Goal: Information Seeking & Learning: Learn about a topic

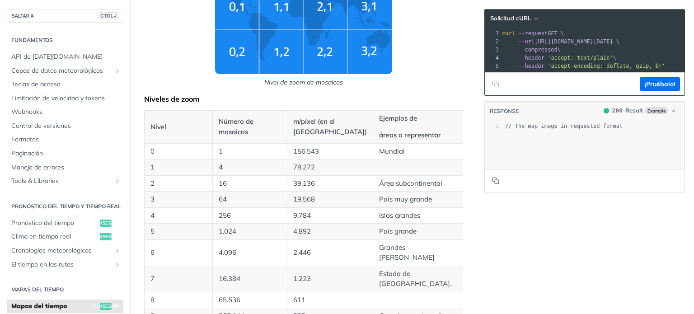
scroll to position [226, 0]
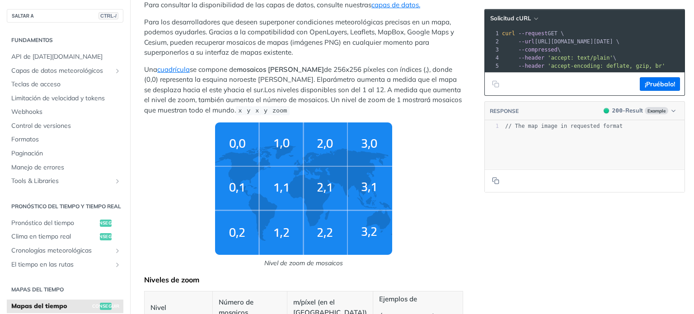
click at [245, 145] on img "Nivel de zoom de mosaicos" at bounding box center [303, 188] width 177 height 132
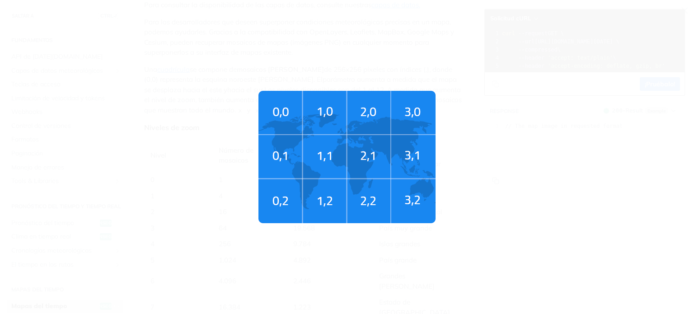
click at [280, 145] on img "Nivel de zoom de mosaicos" at bounding box center [346, 157] width 177 height 132
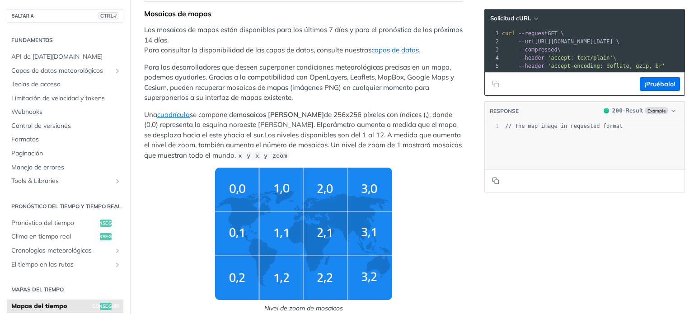
scroll to position [136, 0]
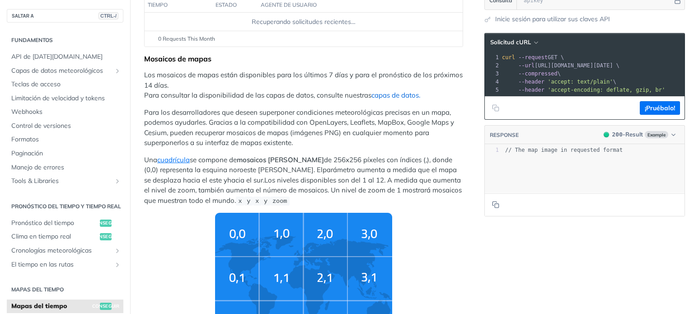
click at [400, 99] on font "capas de datos." at bounding box center [395, 95] width 49 height 9
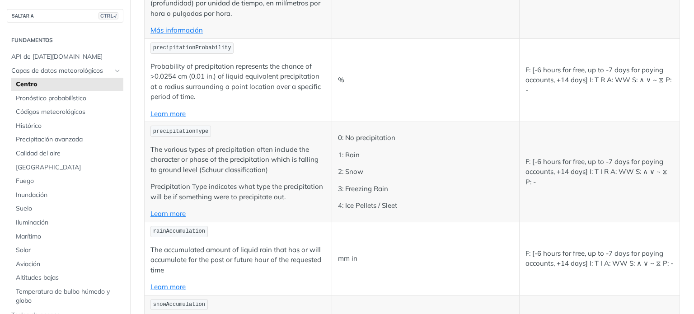
scroll to position [1626, 0]
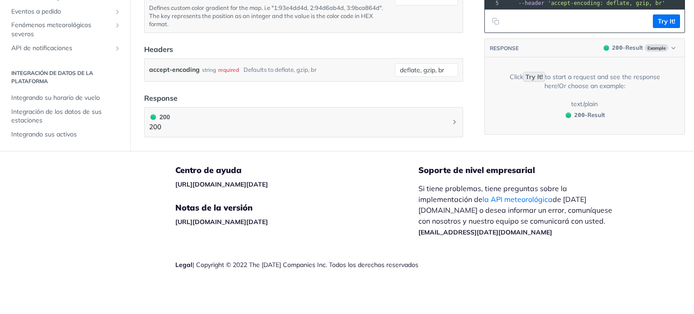
scroll to position [1265, 0]
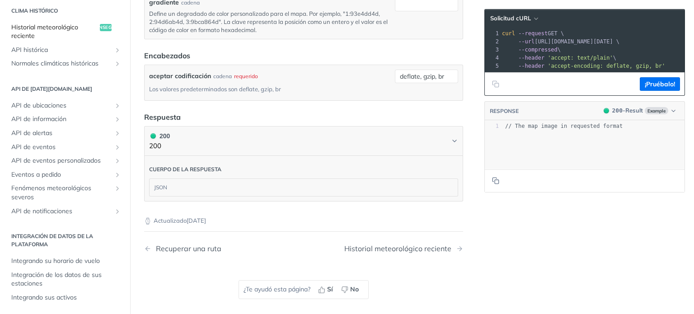
click at [63, 27] on font "Historial meteorológico reciente" at bounding box center [44, 31] width 67 height 17
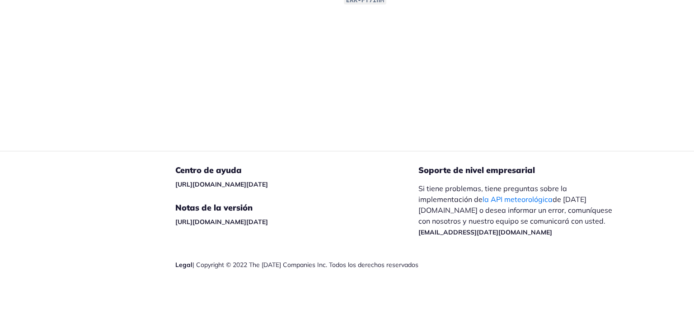
scroll to position [228, 0]
